Goal: Task Accomplishment & Management: Manage account settings

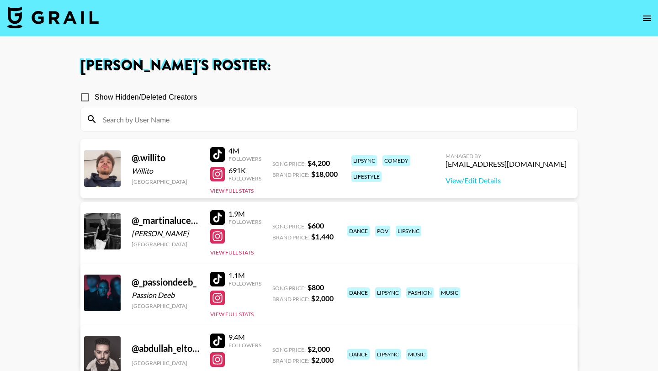
click at [48, 11] on img at bounding box center [52, 17] width 91 height 22
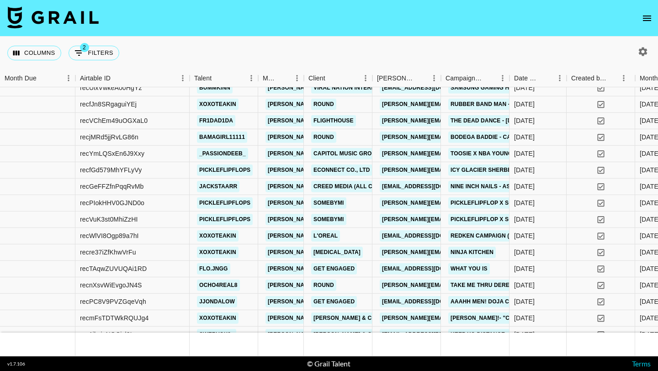
scroll to position [814, 0]
click at [175, 169] on div "recfGd579MhYFLyVy" at bounding box center [132, 171] width 114 height 16
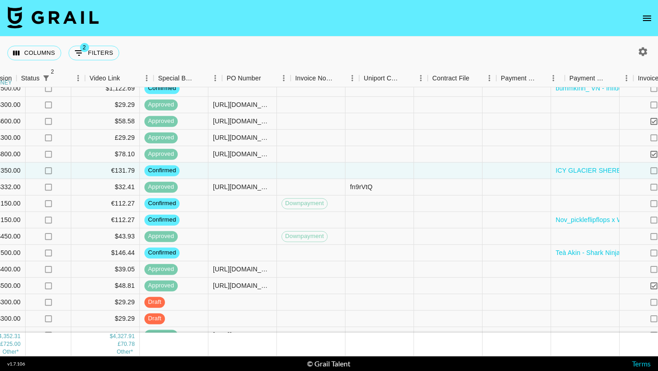
scroll to position [814, 984]
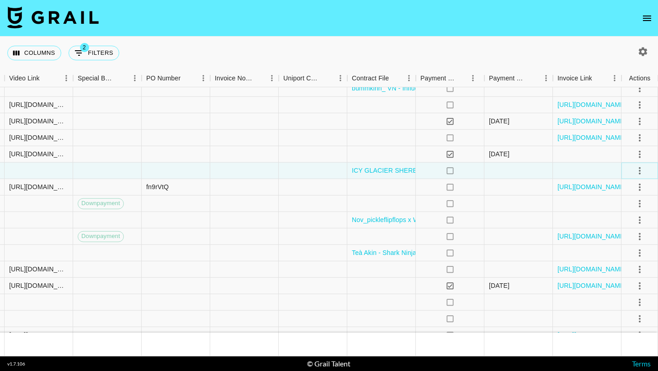
click at [640, 171] on icon "select merge strategy" at bounding box center [639, 170] width 11 height 11
click at [635, 223] on li "Draft Created" at bounding box center [627, 223] width 59 height 16
click at [556, 167] on div at bounding box center [587, 171] width 69 height 16
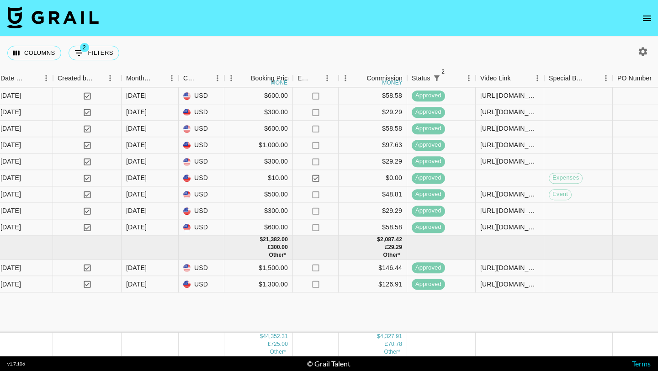
scroll to position [313, 513]
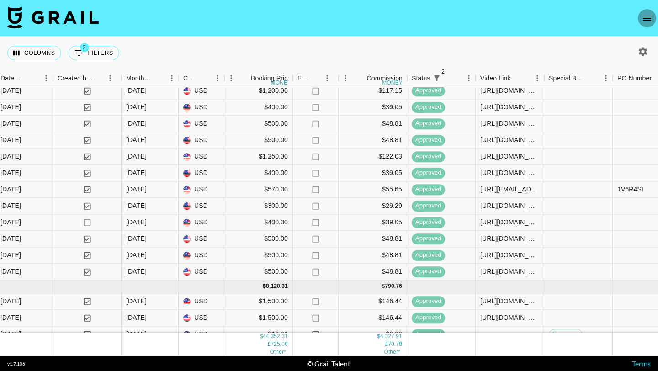
click at [645, 24] on button "open drawer" at bounding box center [647, 18] width 18 height 18
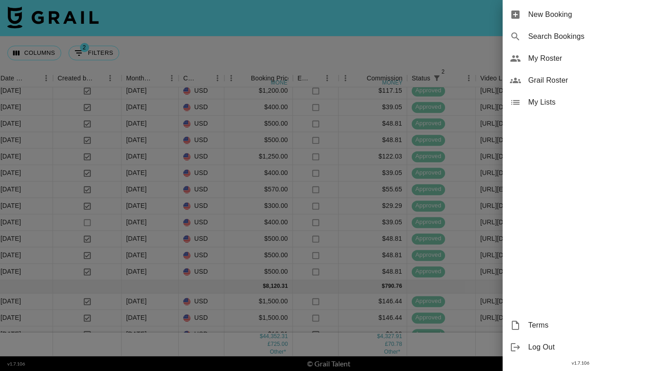
click at [550, 54] on span "My Roster" at bounding box center [589, 58] width 122 height 11
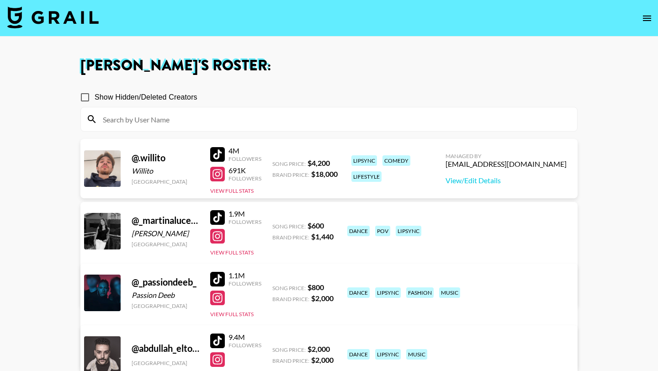
click at [284, 122] on input at bounding box center [334, 119] width 474 height 15
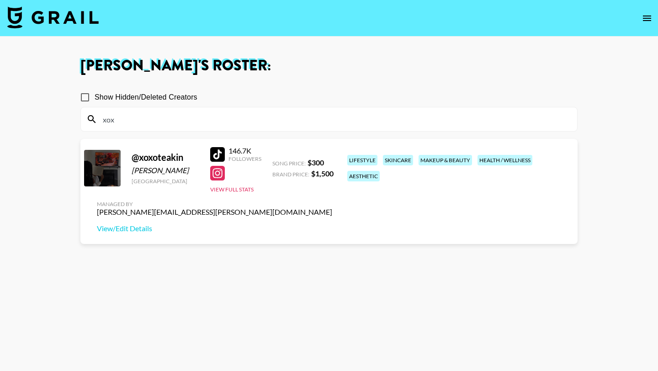
type input "xox"
click at [218, 156] on div at bounding box center [217, 154] width 15 height 15
click at [67, 12] on img at bounding box center [52, 17] width 91 height 22
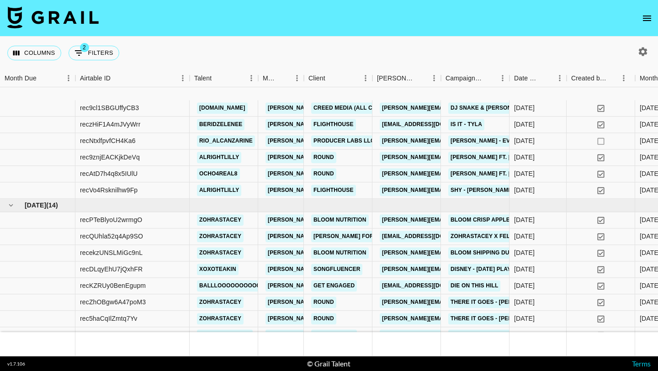
scroll to position [857, 0]
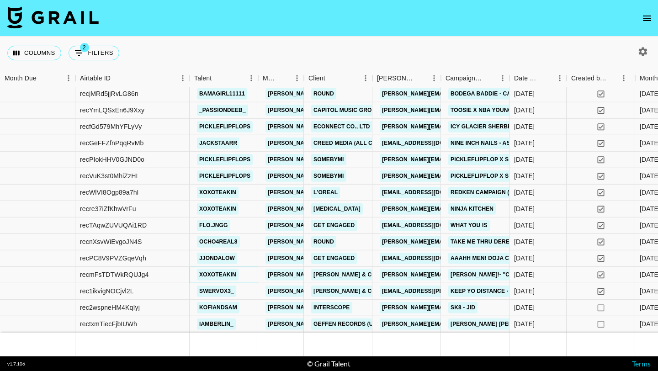
click at [256, 275] on div "xoxoteakin" at bounding box center [224, 275] width 69 height 16
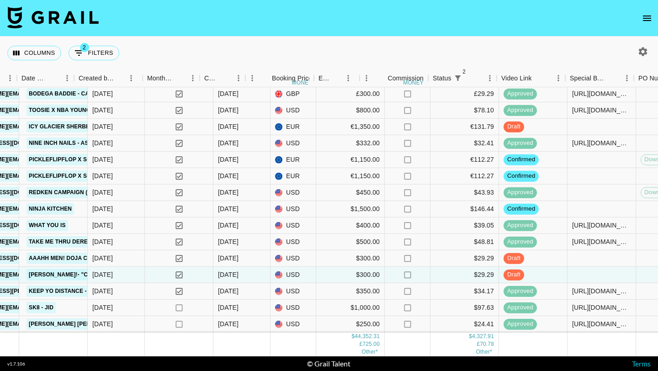
scroll to position [857, 565]
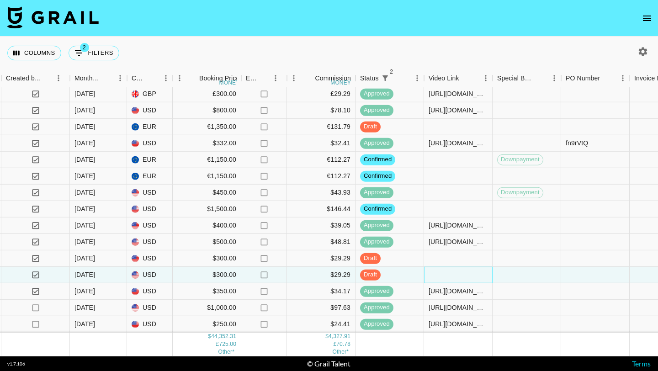
click at [441, 273] on div at bounding box center [458, 275] width 69 height 16
type input "[URL][DOMAIN_NAME]"
click at [498, 273] on div at bounding box center [526, 275] width 69 height 16
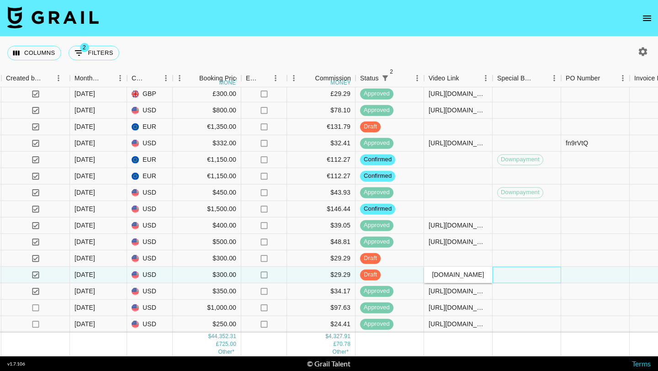
scroll to position [0, 0]
click at [304, 275] on div "$29.29" at bounding box center [321, 275] width 69 height 16
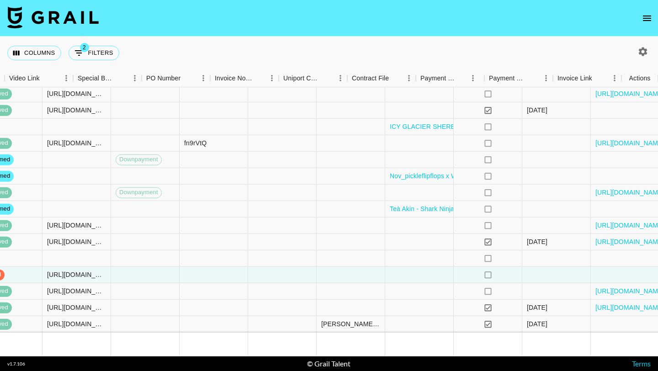
scroll to position [857, 984]
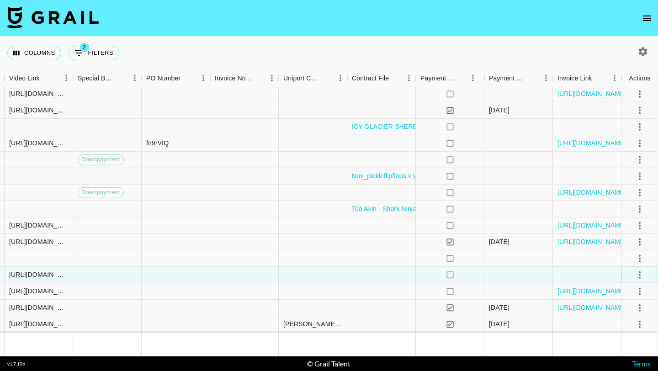
click at [638, 276] on icon "select merge strategy" at bounding box center [639, 274] width 11 height 11
click at [627, 258] on div "Approve" at bounding box center [620, 254] width 28 height 11
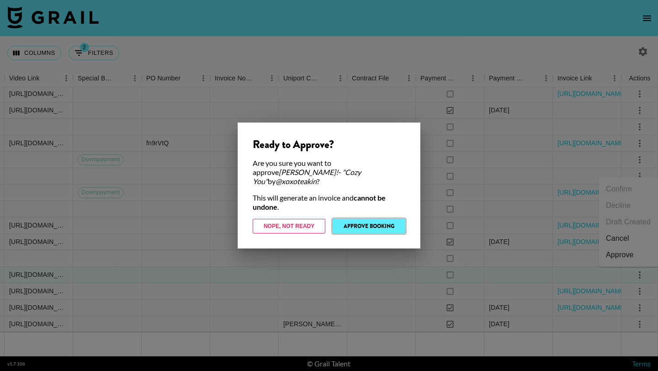
click at [368, 219] on button "Approve Booking" at bounding box center [369, 226] width 73 height 15
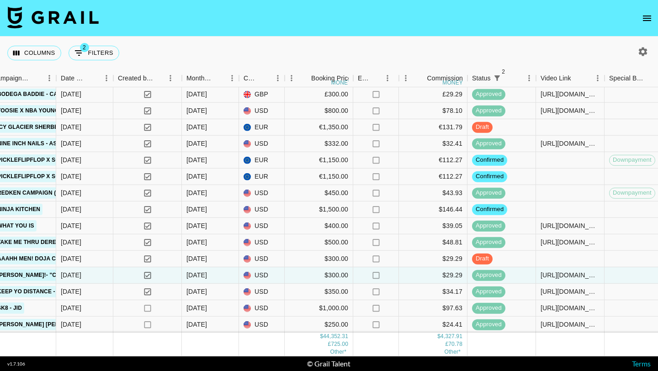
scroll to position [857, 453]
click at [410, 209] on div "$146.44" at bounding box center [433, 209] width 69 height 16
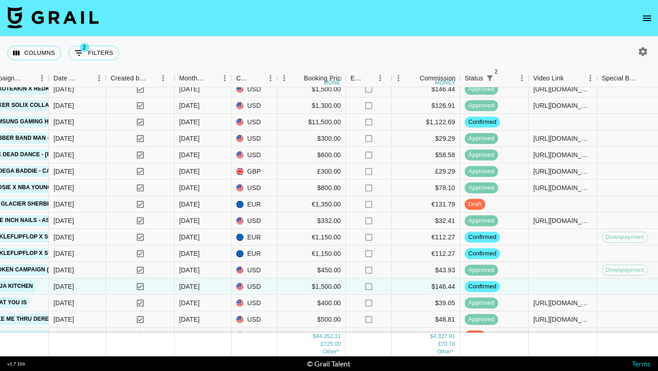
scroll to position [857, 460]
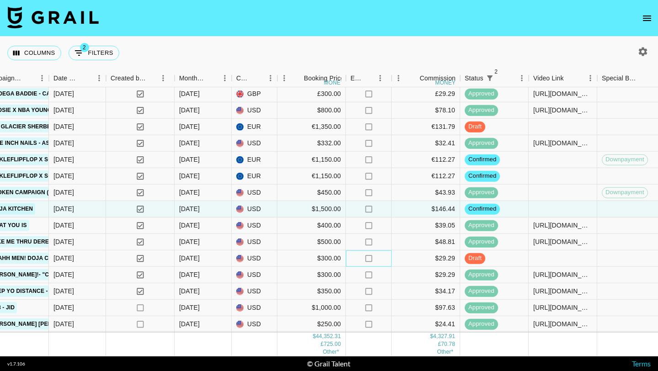
click at [347, 250] on div "no" at bounding box center [369, 258] width 46 height 16
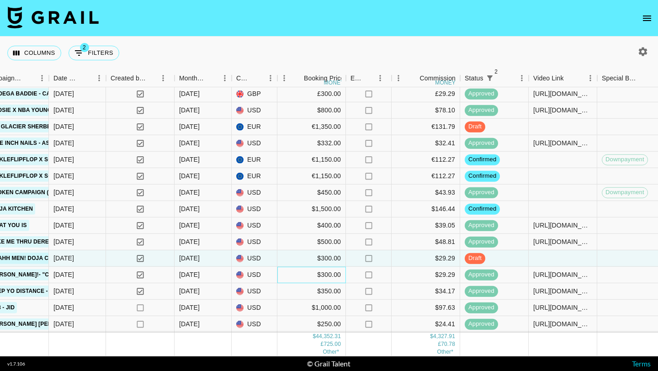
click at [307, 273] on div "$300.00" at bounding box center [311, 275] width 69 height 16
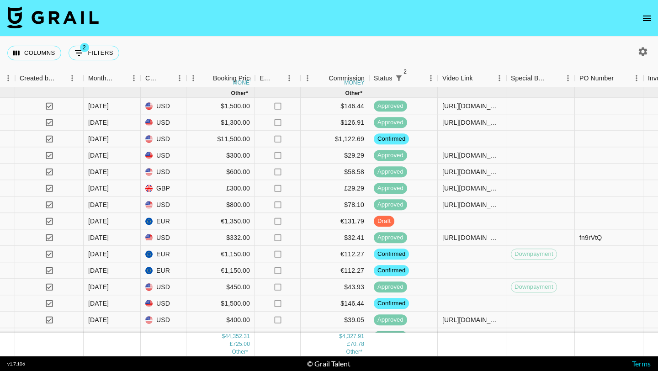
scroll to position [857, 551]
